Goal: Task Accomplishment & Management: Use online tool/utility

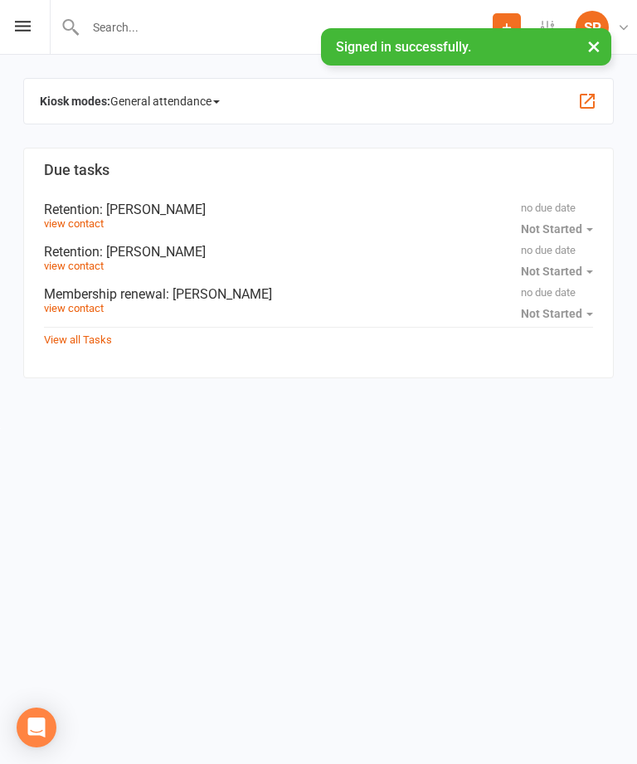
click at [25, 41] on div "Prospect Member Non-attending contact Task Add Settings Membership Plans Event …" at bounding box center [318, 27] width 637 height 55
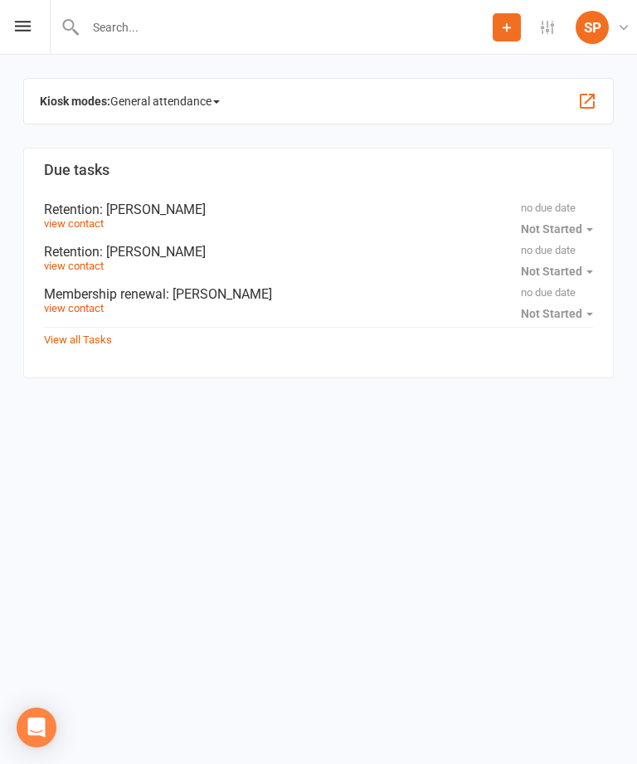
click at [18, 31] on icon at bounding box center [23, 26] width 16 height 11
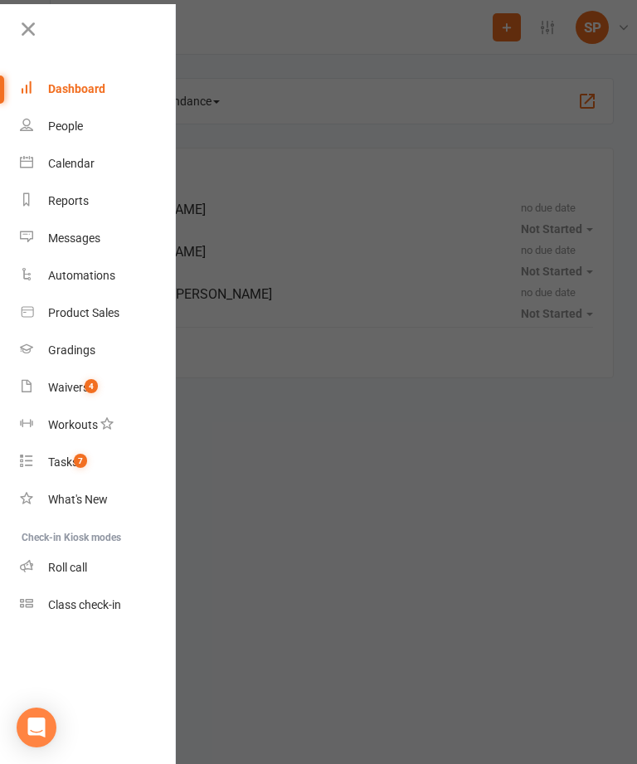
click at [105, 315] on div "Product Sales" at bounding box center [83, 312] width 71 height 13
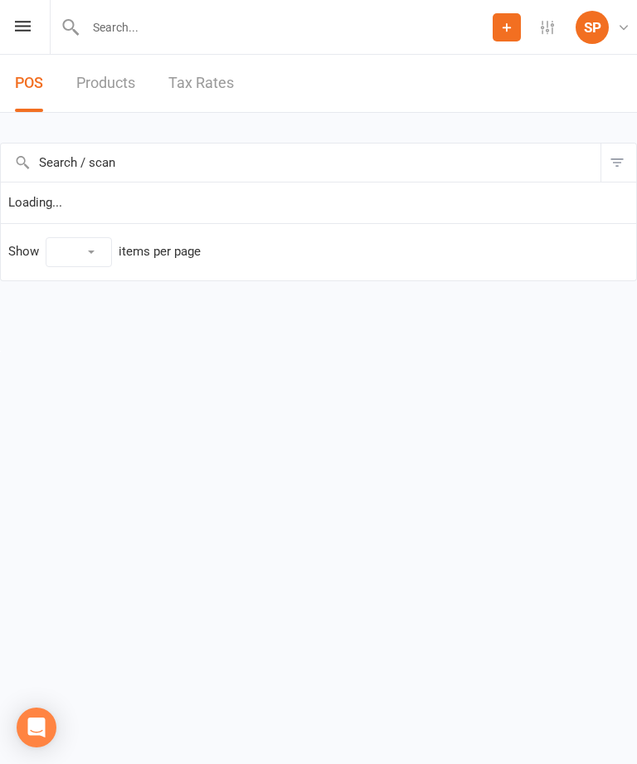
select select "10"
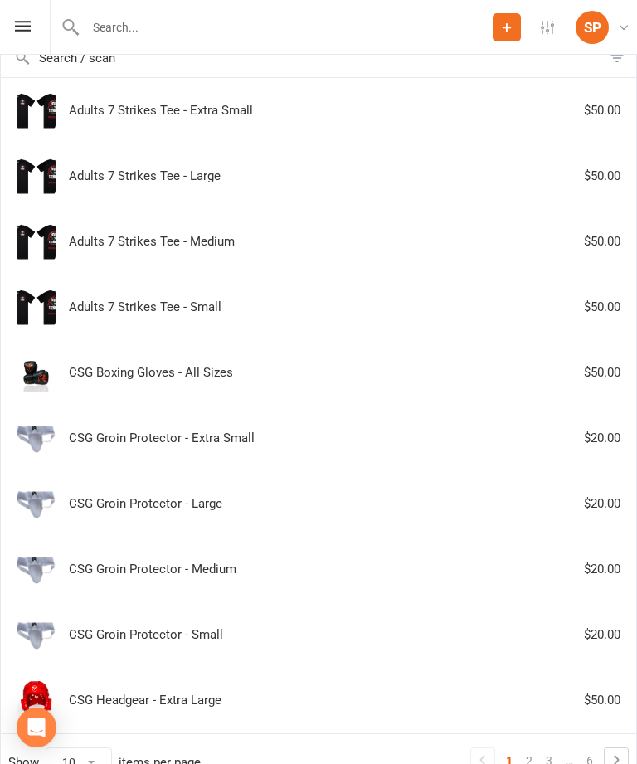
scroll to position [198, 0]
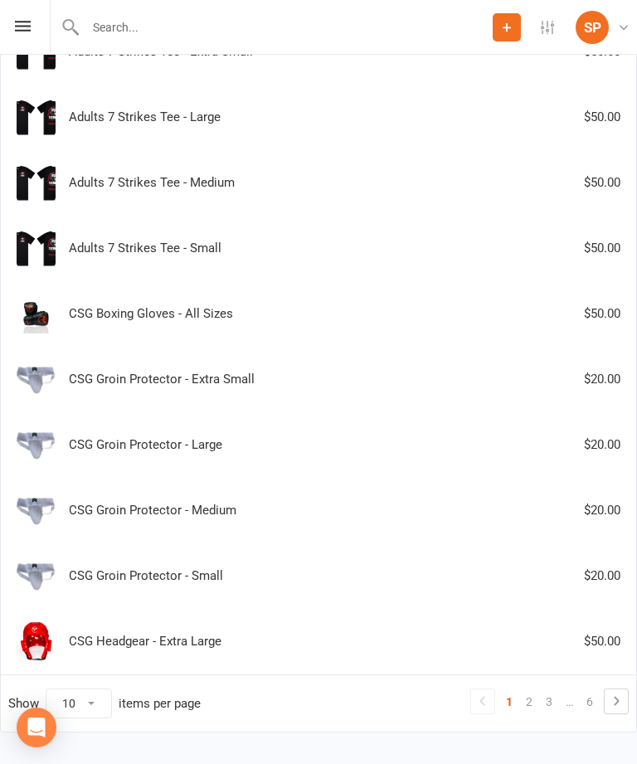
click at [617, 695] on icon at bounding box center [616, 701] width 20 height 20
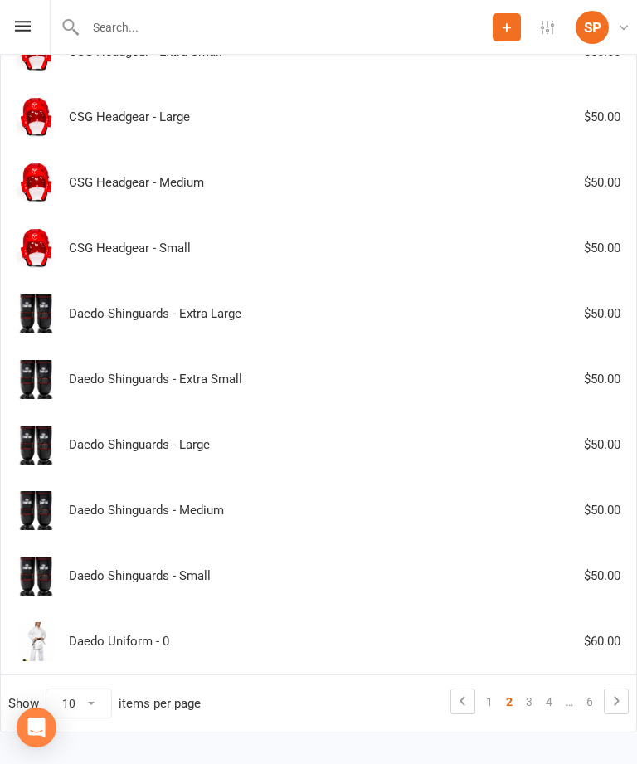
click at [612, 702] on icon at bounding box center [616, 701] width 20 height 20
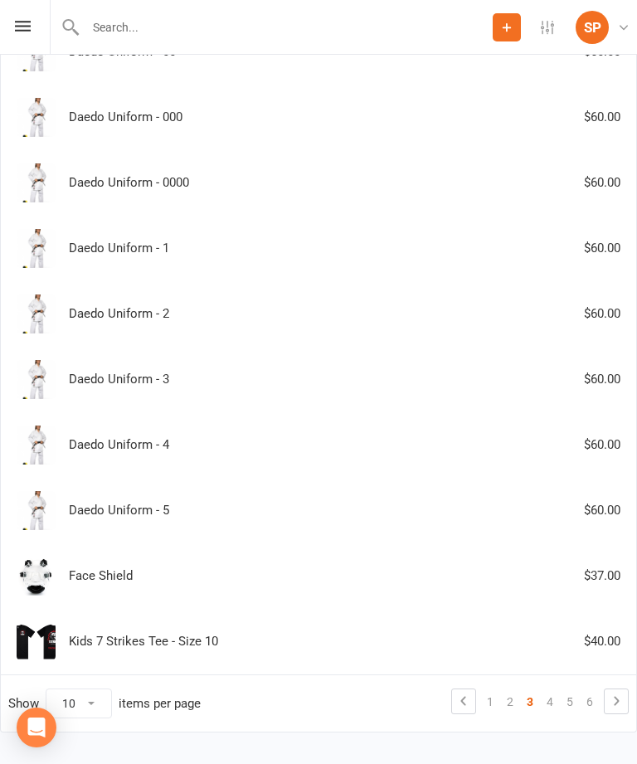
click at [611, 703] on icon at bounding box center [616, 701] width 20 height 20
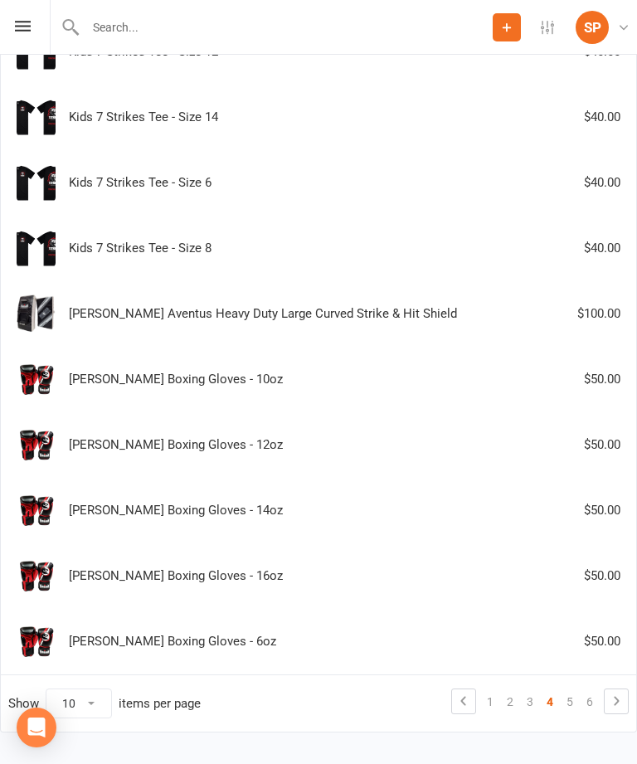
click at [12, 42] on div "Prospect Member Non-attending contact Task Add Settings Membership Plans Event …" at bounding box center [318, 27] width 637 height 55
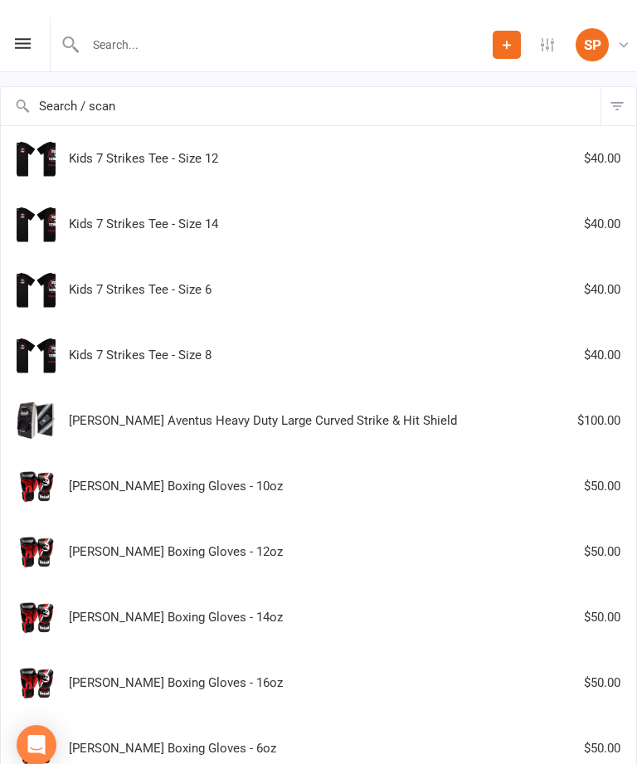
scroll to position [0, 0]
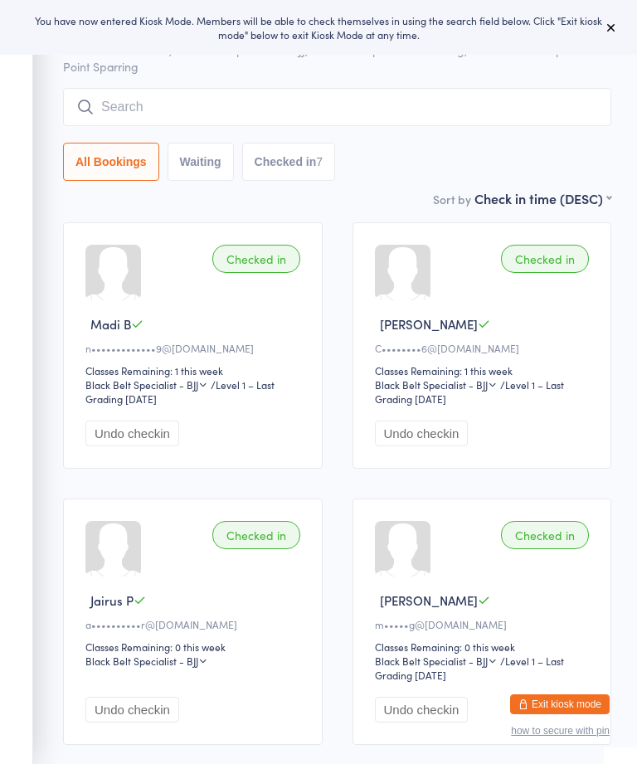
click at [24, 128] on aside "Events for 16 Aug, 2025 16 Aug, 2025 August 2025 Sun Mon Tue Wed Thu Fri Sat 31…" at bounding box center [16, 382] width 33 height 764
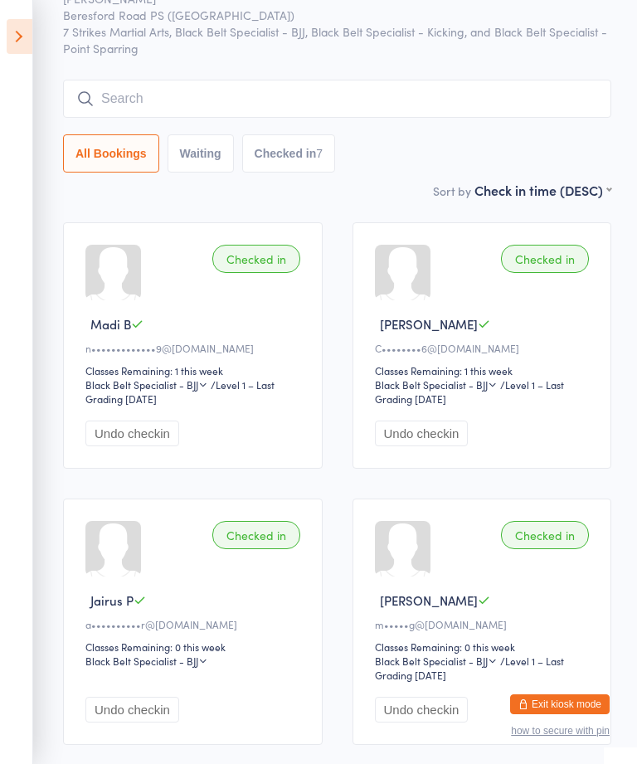
click at [25, 44] on icon at bounding box center [20, 36] width 26 height 35
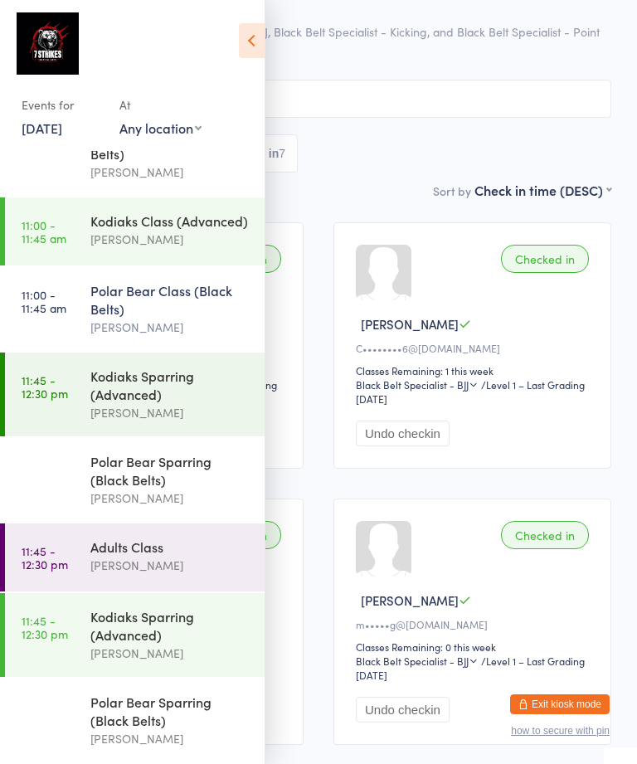
scroll to position [1377, 0]
click at [85, 624] on link "11:45 - 12:30 pm Kodiaks Sparring (Advanced) Sarah Pasfield" at bounding box center [135, 635] width 260 height 84
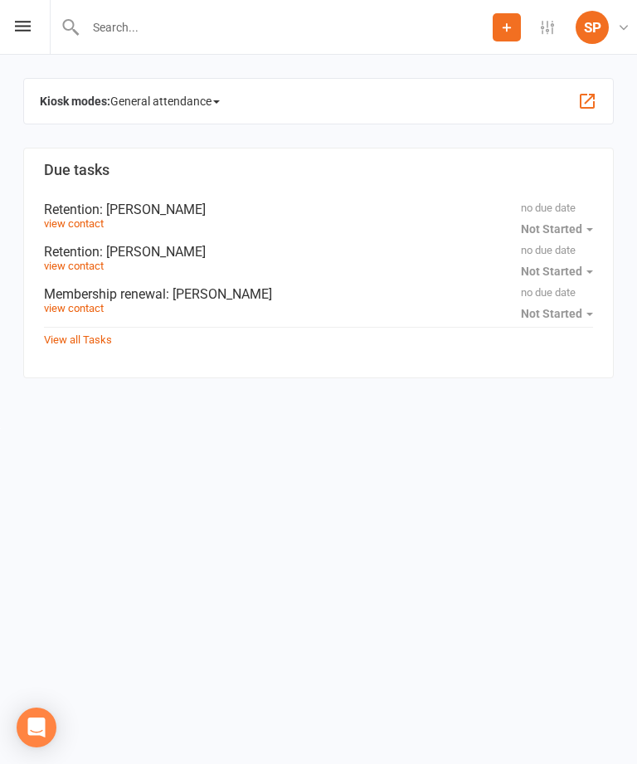
click at [15, 39] on div "Prospect Member Non-attending contact Task Add Settings Membership Plans Event …" at bounding box center [318, 27] width 637 height 55
click at [17, 30] on icon at bounding box center [23, 26] width 16 height 11
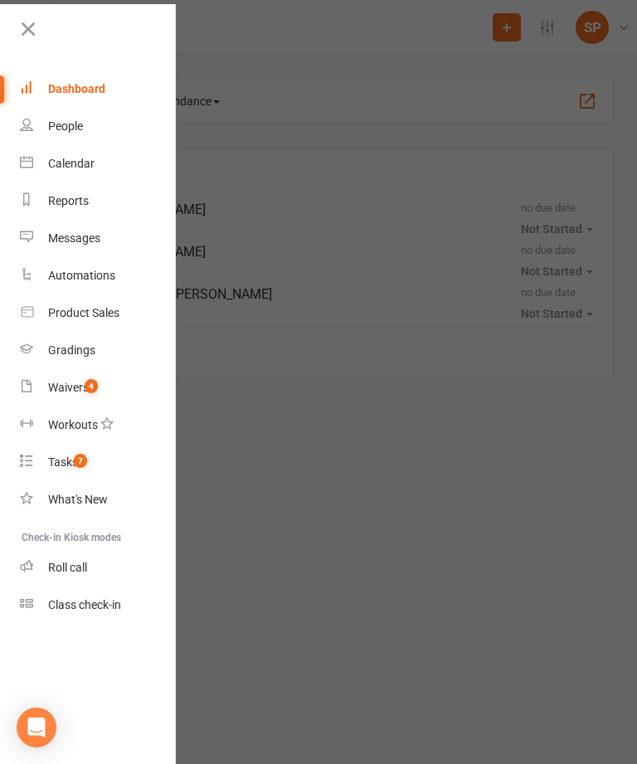
click at [109, 610] on div "Class check-in" at bounding box center [84, 604] width 73 height 13
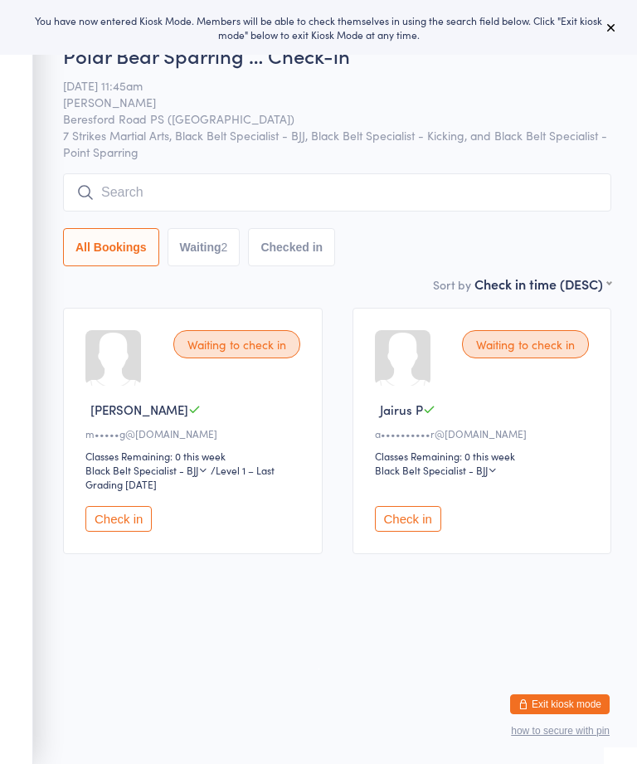
click at [118, 528] on button "Check in" at bounding box center [118, 519] width 66 height 26
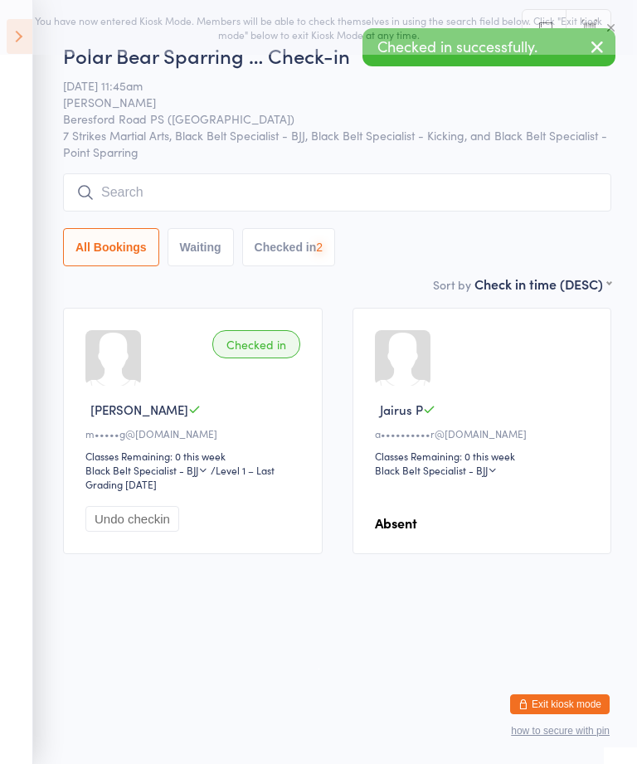
click at [308, 203] on input "search" at bounding box center [337, 192] width 548 height 38
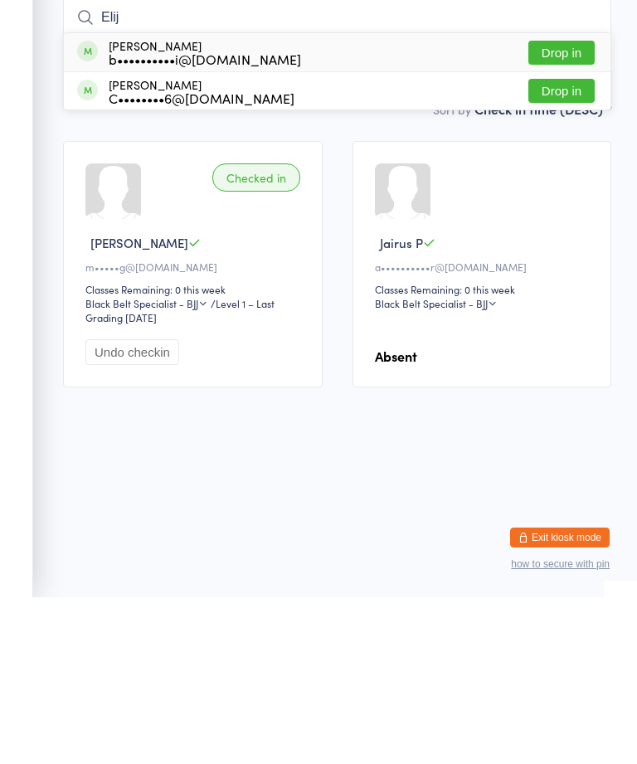
type input "Elij"
click at [571, 245] on button "Drop in" at bounding box center [561, 257] width 66 height 24
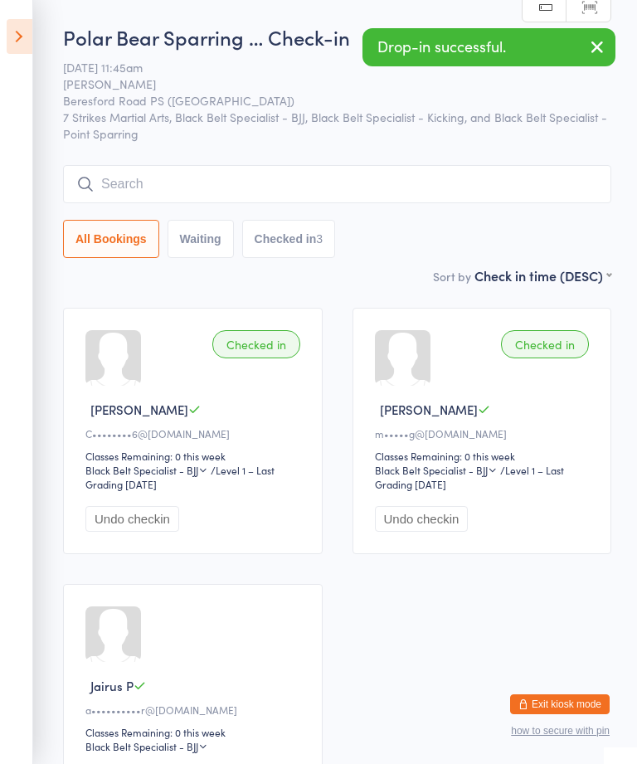
click at [490, 160] on div "Polar Bear Sparring … Check-in 16 Aug 11:45am Sarah Pasfield Beresford Road PS …" at bounding box center [337, 144] width 548 height 243
click at [464, 172] on input "search" at bounding box center [337, 184] width 548 height 38
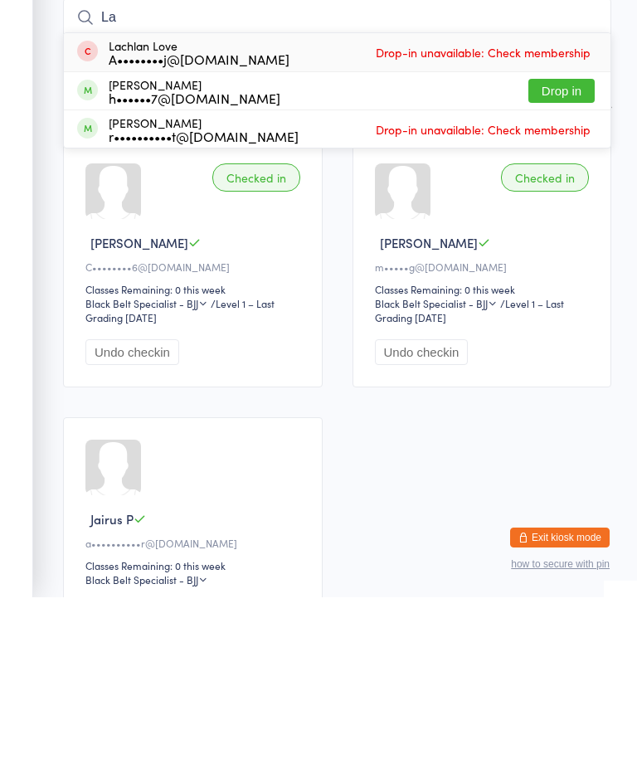
type input "L"
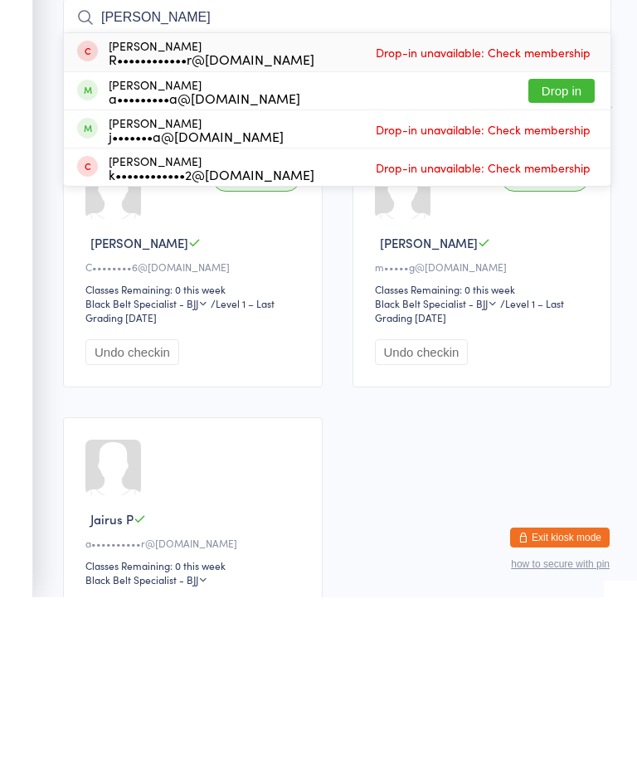
type input "Luke"
click at [569, 245] on button "Drop in" at bounding box center [561, 257] width 66 height 24
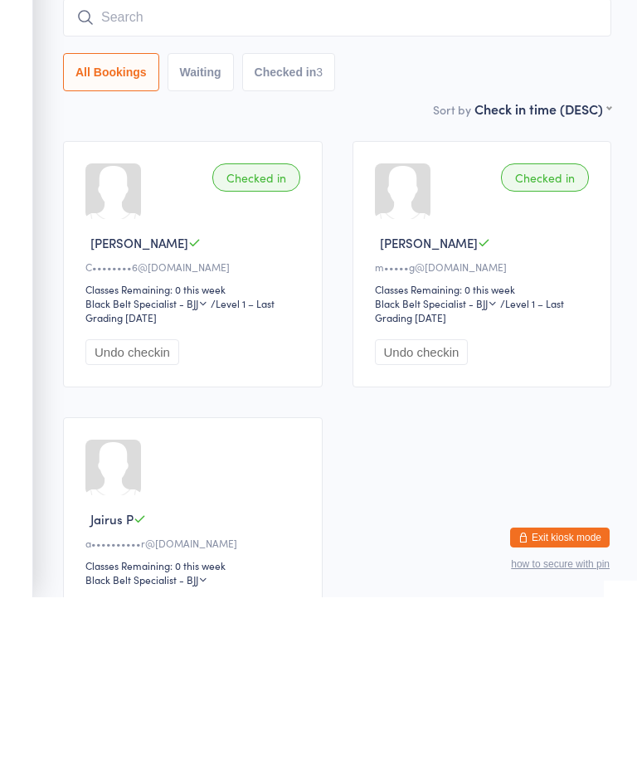
scroll to position [167, 0]
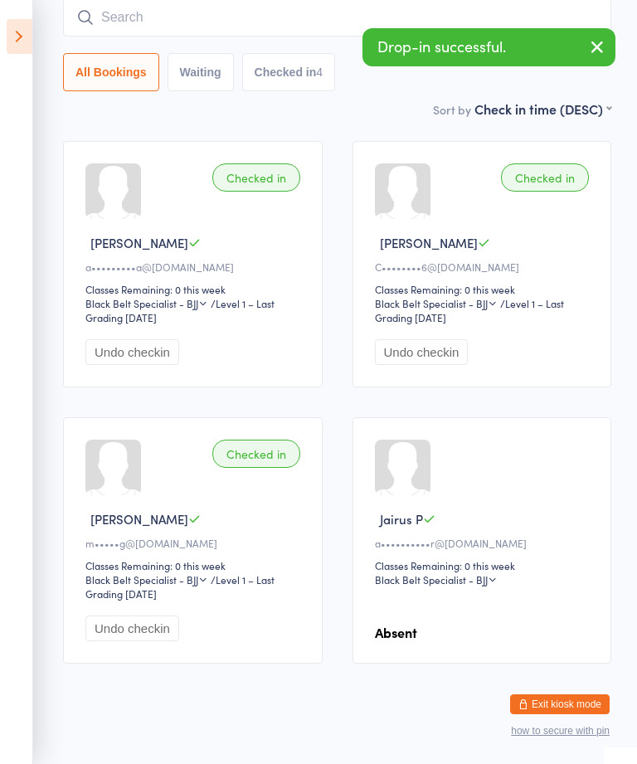
click at [28, 34] on icon at bounding box center [20, 36] width 26 height 35
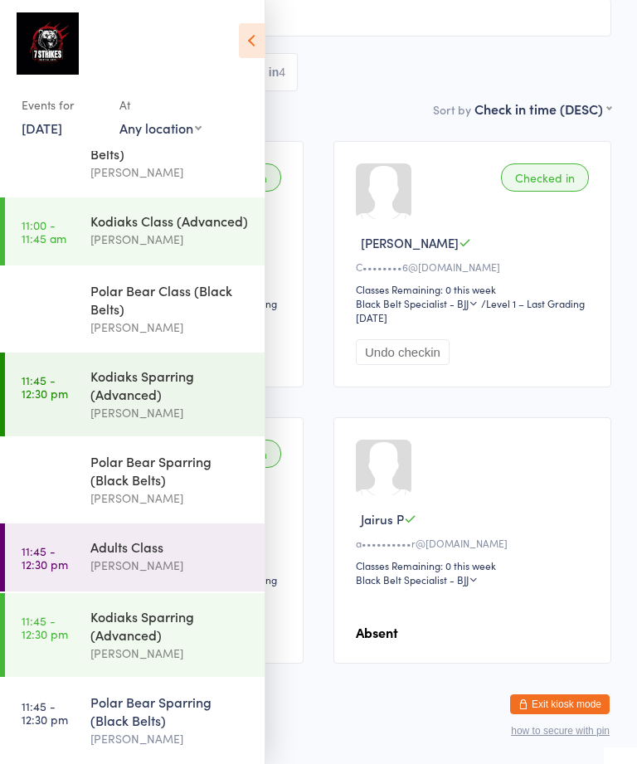
scroll to position [1377, 0]
click at [246, 65] on div "Events for 16 Aug, 2025 16 Aug, 2025 August 2025 Sun Mon Tue Wed Thu Fri Sat 31…" at bounding box center [132, 78] width 265 height 157
click at [256, 50] on icon at bounding box center [252, 40] width 26 height 35
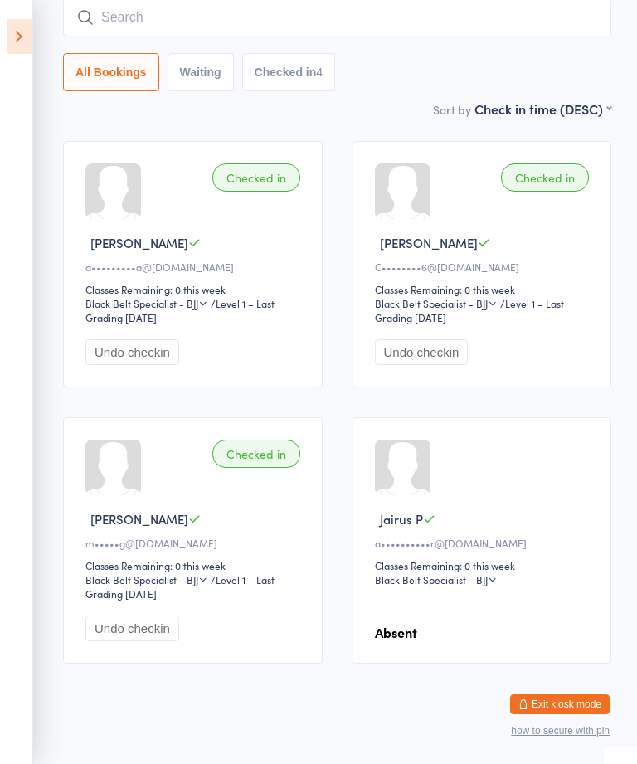
click at [283, 22] on input "search" at bounding box center [337, 17] width 548 height 38
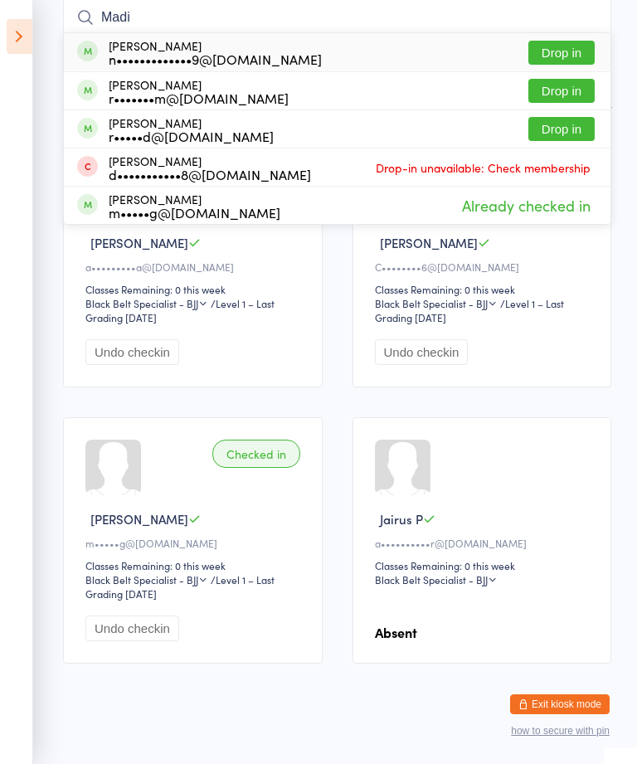
type input "Madi"
click at [571, 59] on button "Drop in" at bounding box center [561, 53] width 66 height 24
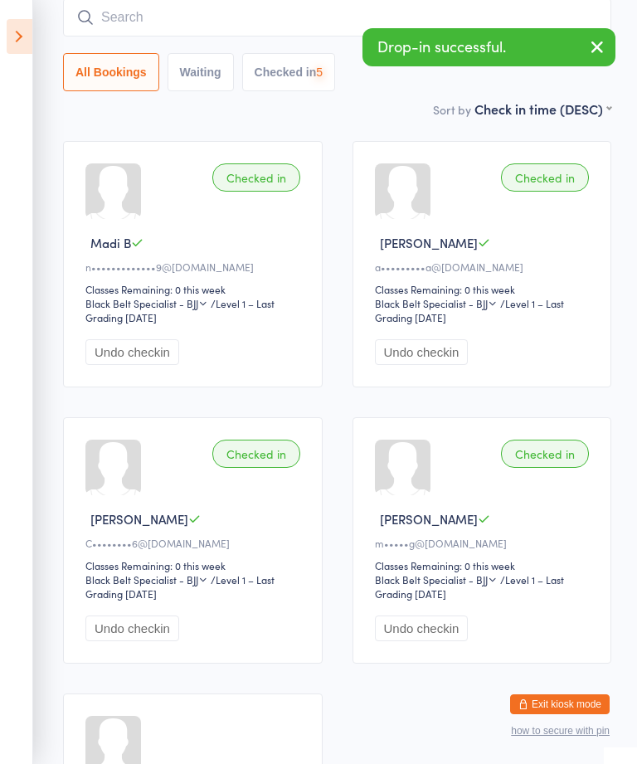
click at [21, 62] on aside "Events for 16 Aug, 2025 16 Aug, 2025 August 2025 Sun Mon Tue Wed Thu Fri Sat 31…" at bounding box center [16, 382] width 33 height 764
click at [8, 27] on icon at bounding box center [20, 36] width 26 height 35
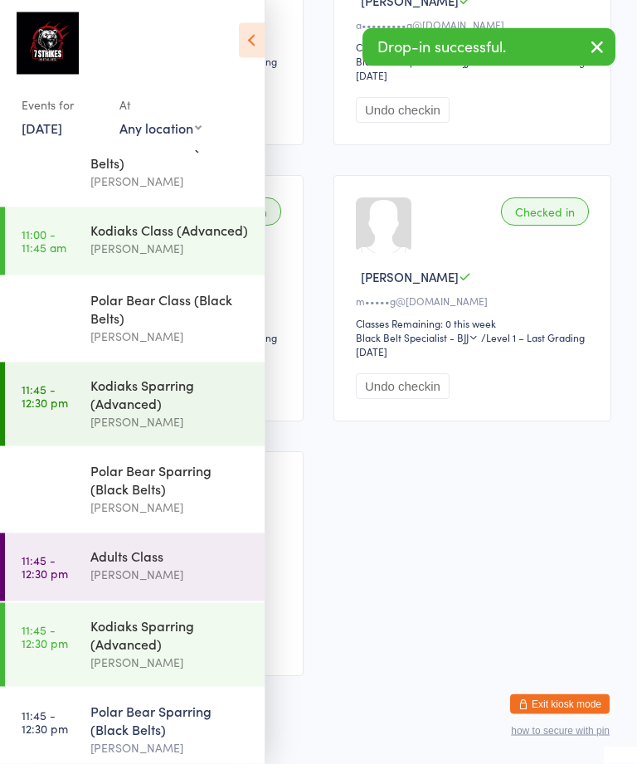
scroll to position [418, 0]
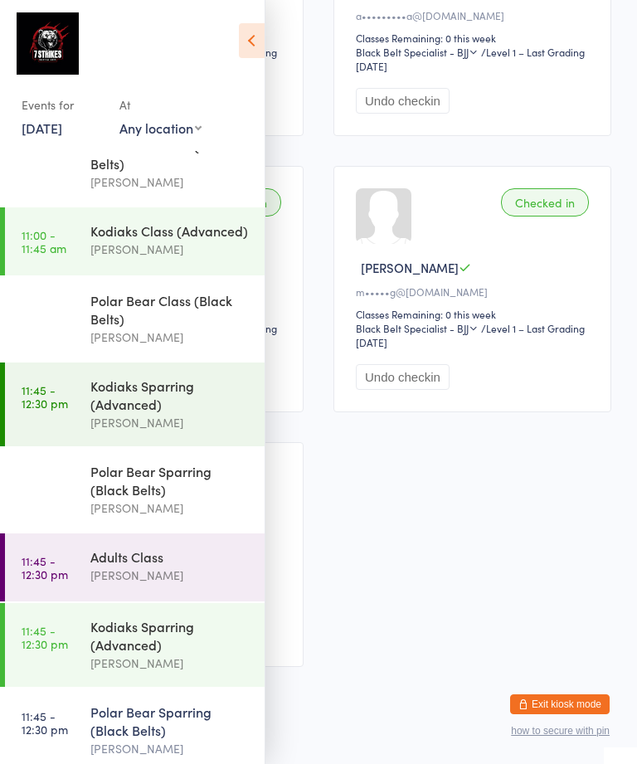
click at [176, 654] on div "Kodiaks Sparring (Advanced)" at bounding box center [170, 635] width 160 height 36
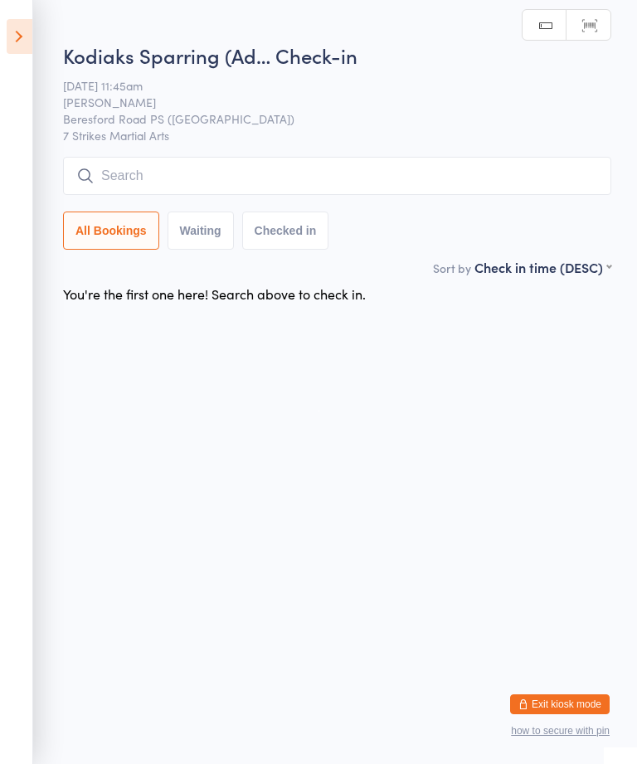
click at [388, 178] on input "search" at bounding box center [337, 176] width 548 height 38
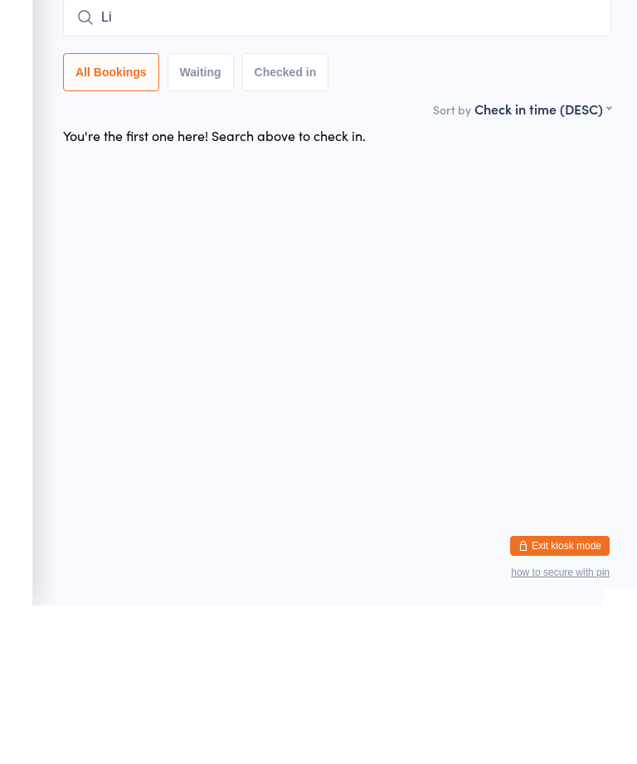
type input "L"
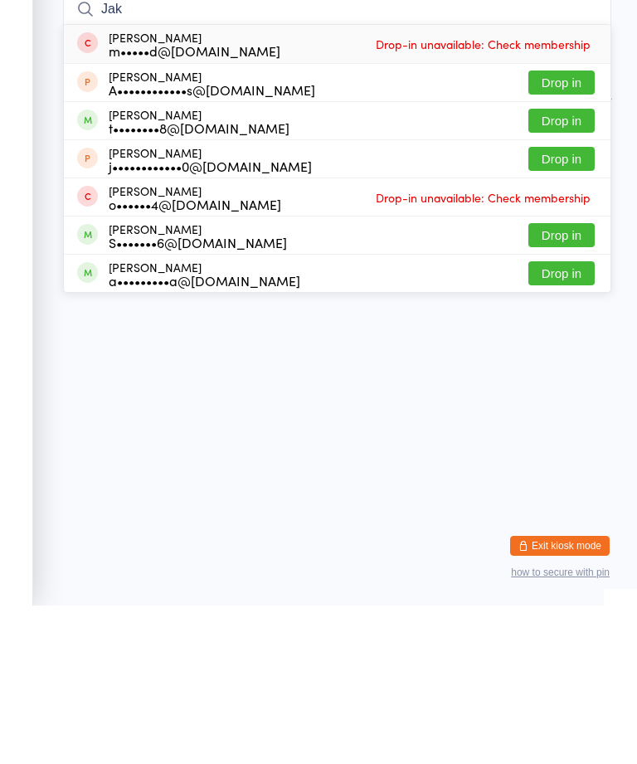
type input "Jak"
click at [581, 420] on button "Drop in" at bounding box center [561, 432] width 66 height 24
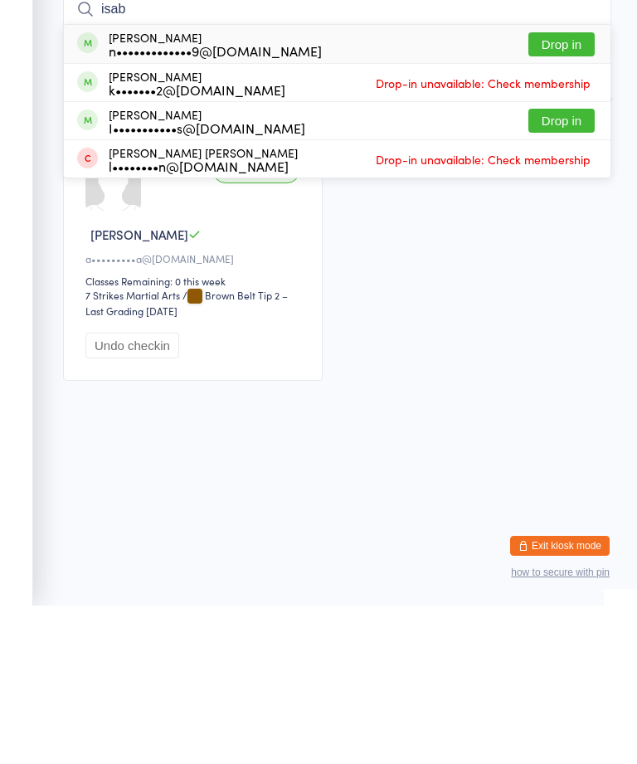
type input "isab"
click at [570, 191] on button "Drop in" at bounding box center [561, 203] width 66 height 24
